Goal: Task Accomplishment & Management: Use online tool/utility

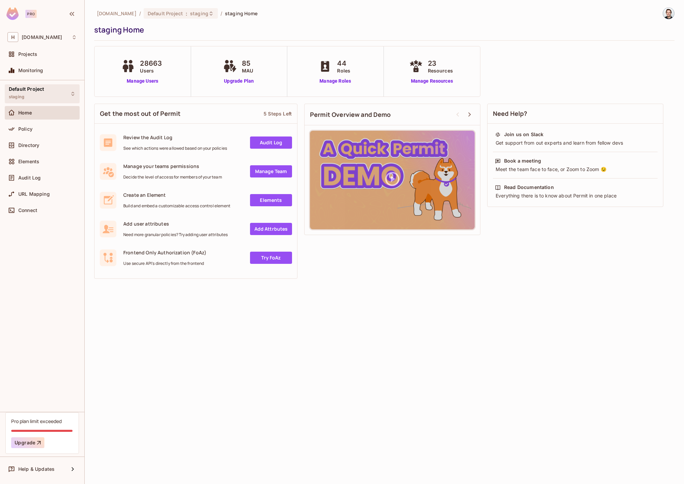
click at [47, 90] on div "Default Project staging" at bounding box center [42, 93] width 75 height 19
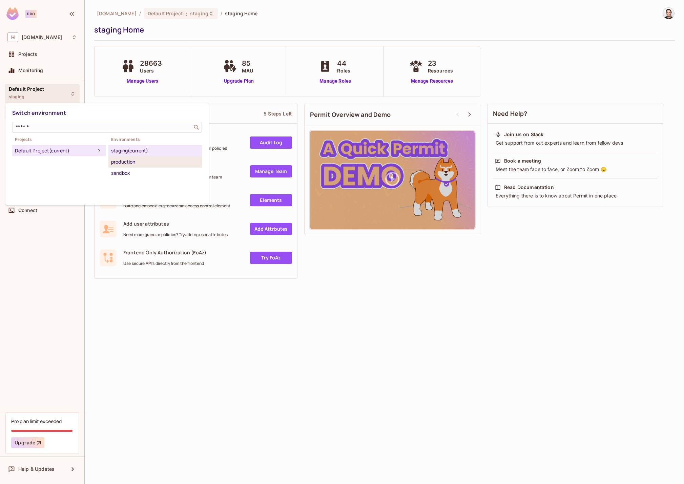
click at [163, 163] on div "production" at bounding box center [155, 162] width 88 height 8
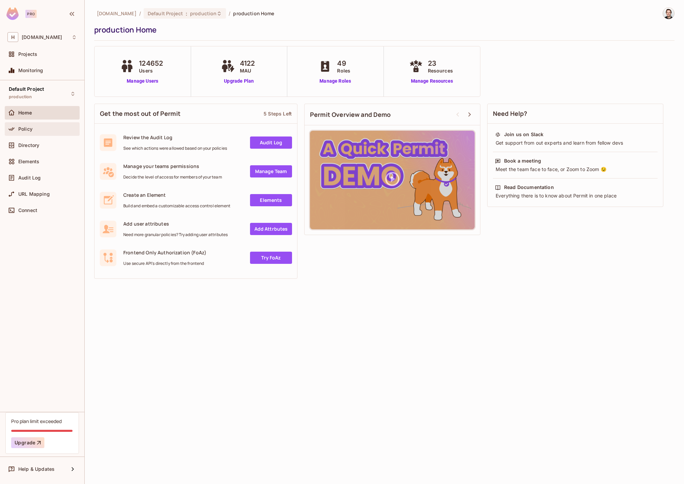
click at [29, 126] on span "Policy" at bounding box center [25, 128] width 14 height 5
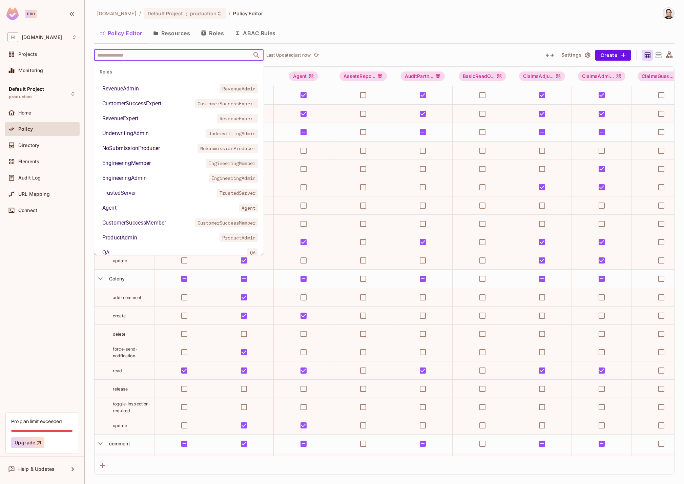
click at [374, 31] on div "Policy Editor Resources Roles ABAC Rules" at bounding box center [384, 33] width 580 height 17
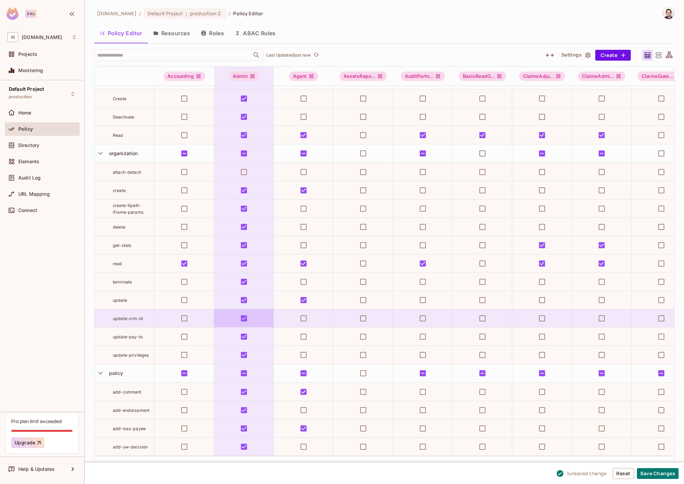
scroll to position [744, 0]
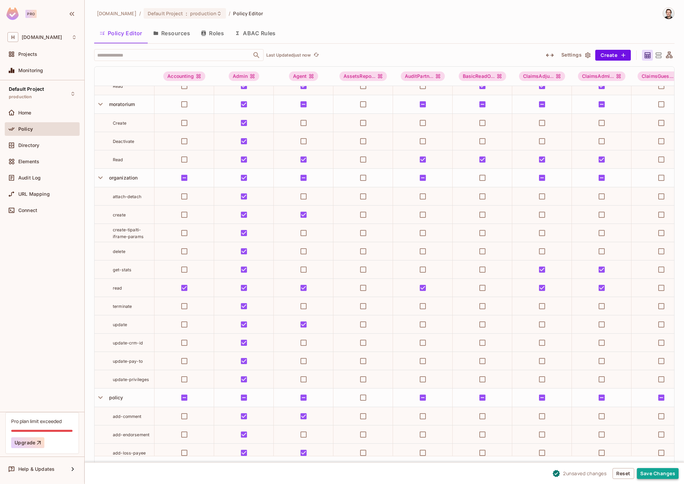
drag, startPoint x: 655, startPoint y: 471, endPoint x: 144, endPoint y: 69, distance: 650.2
click at [655, 471] on button "Save Changes" at bounding box center [658, 473] width 42 height 11
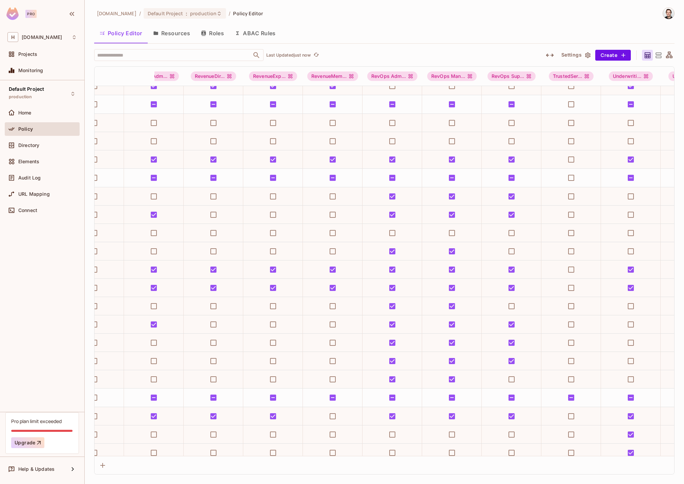
scroll to position [744, 2237]
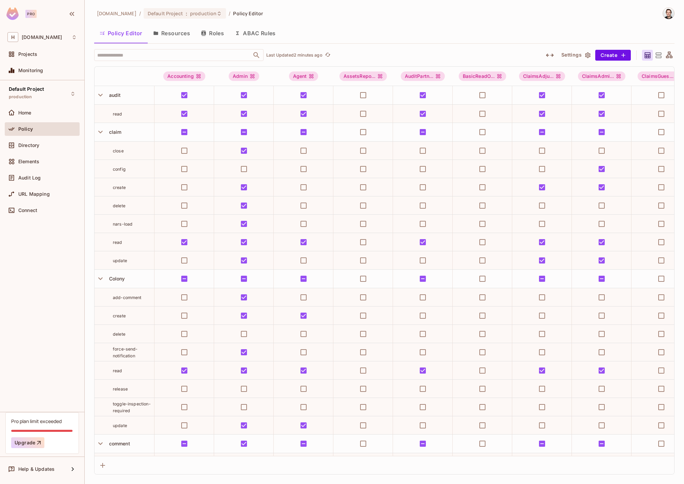
scroll to position [744, 2237]
